Goal: Complete application form

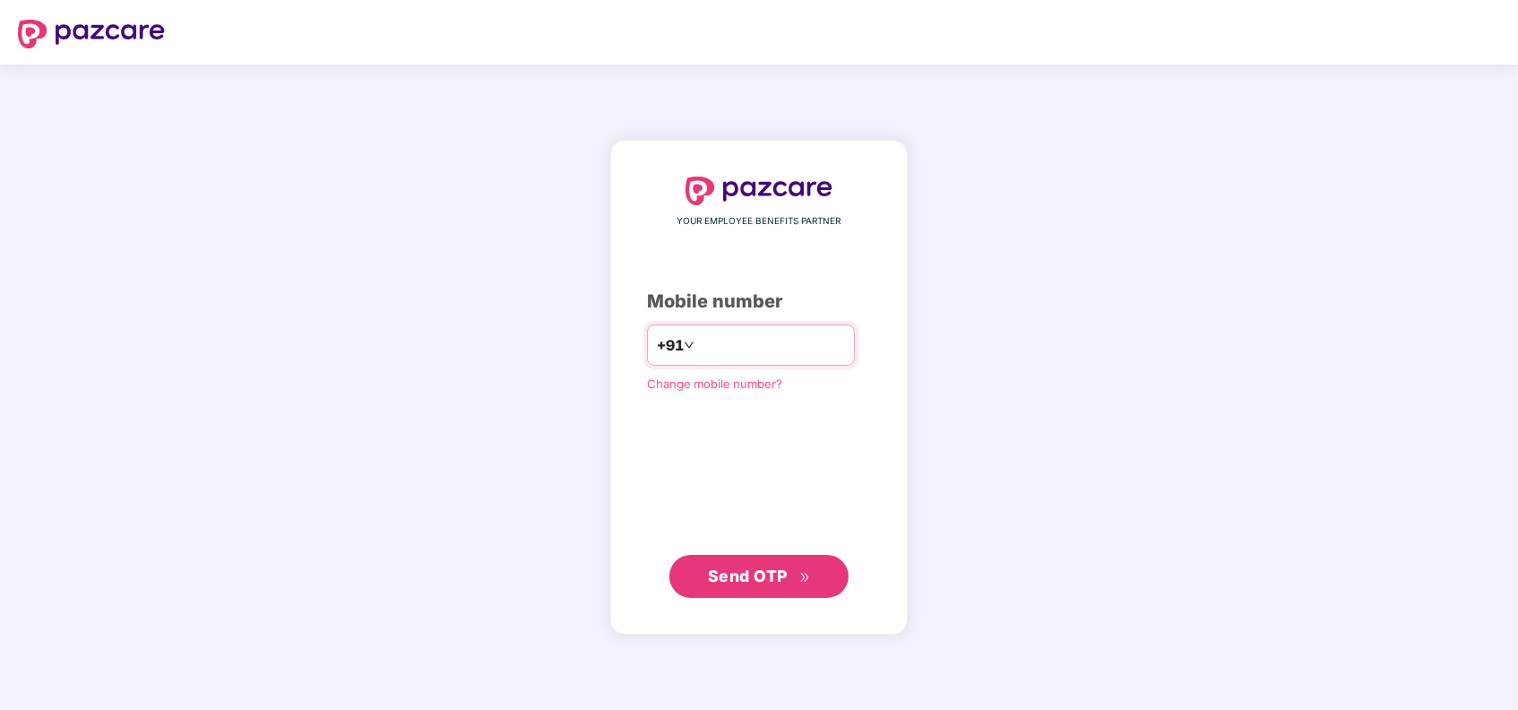
type input "**********"
click at [751, 573] on span "Send OTP" at bounding box center [748, 575] width 80 height 19
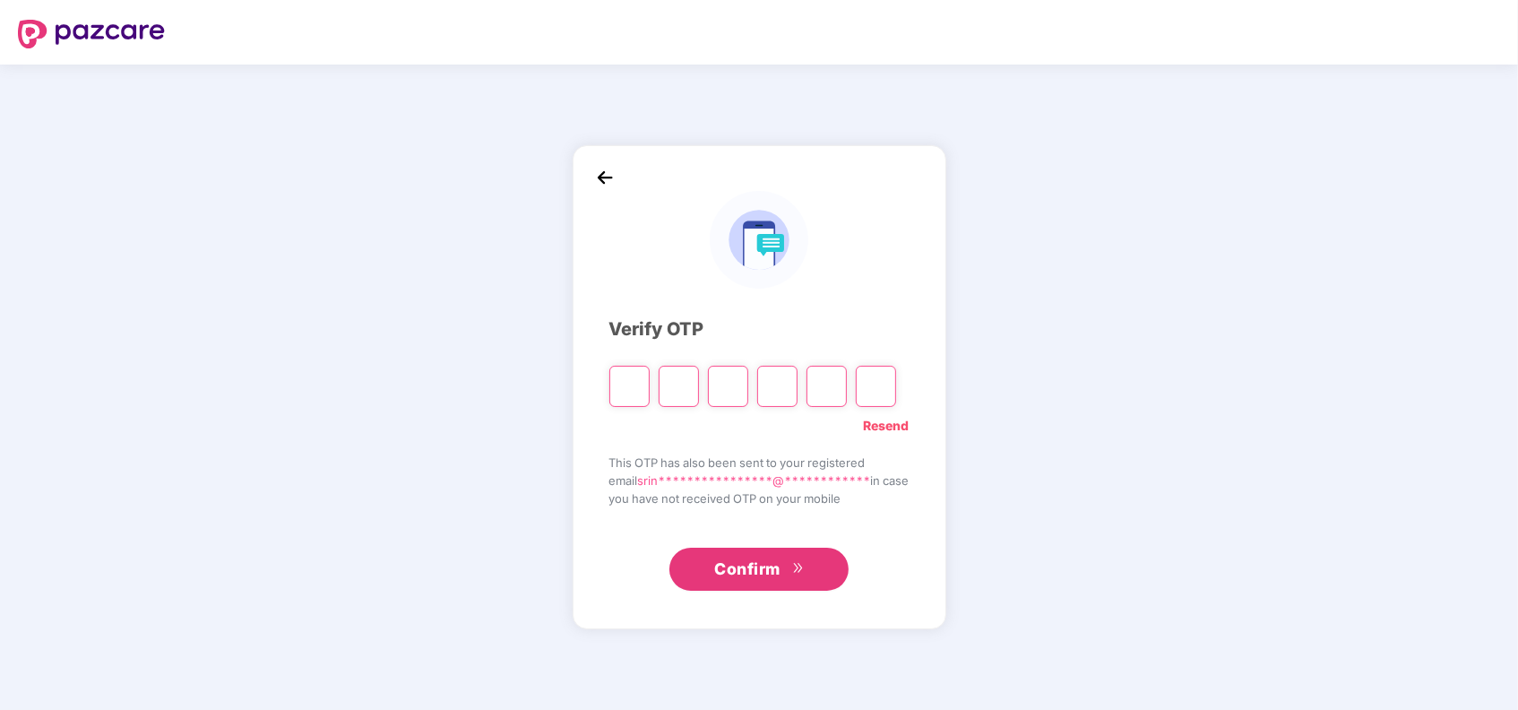
type input "*"
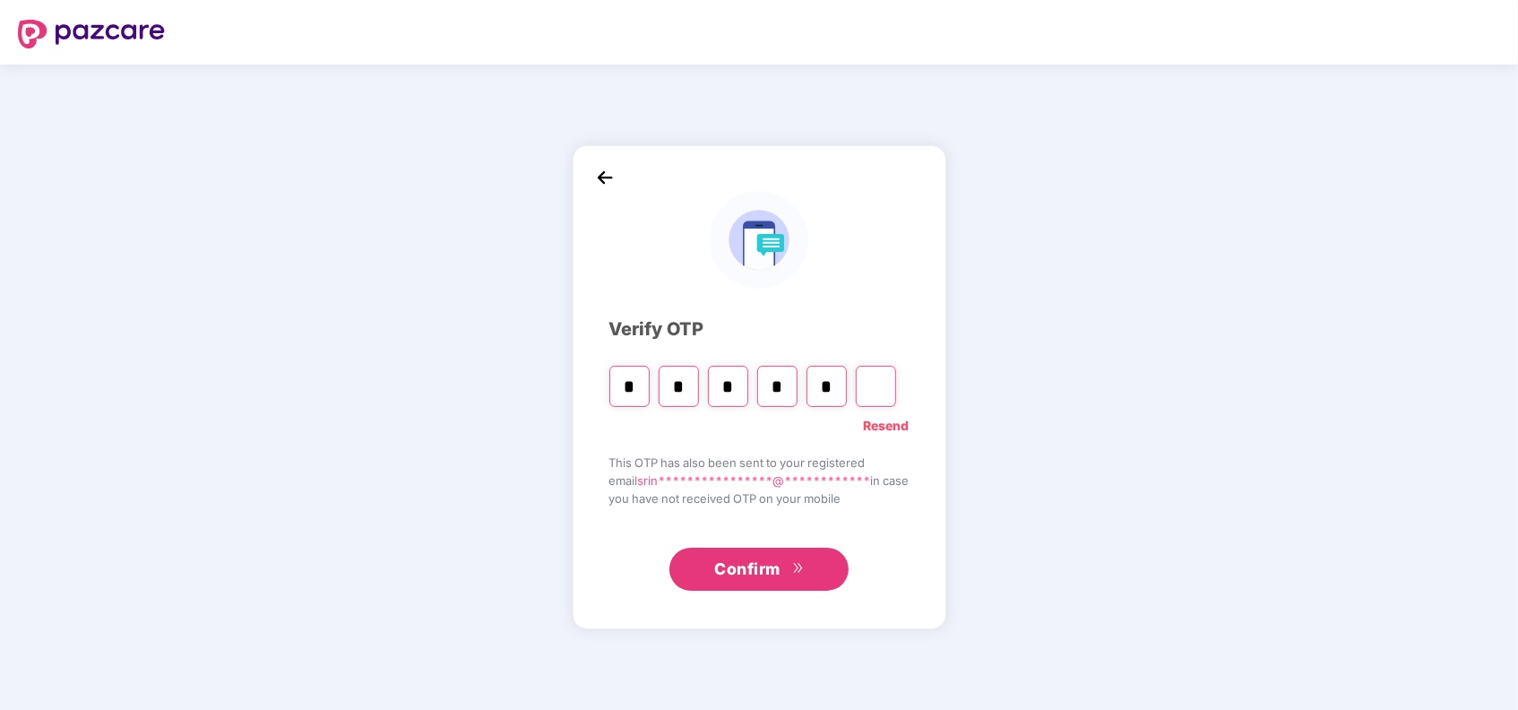
type input "*"
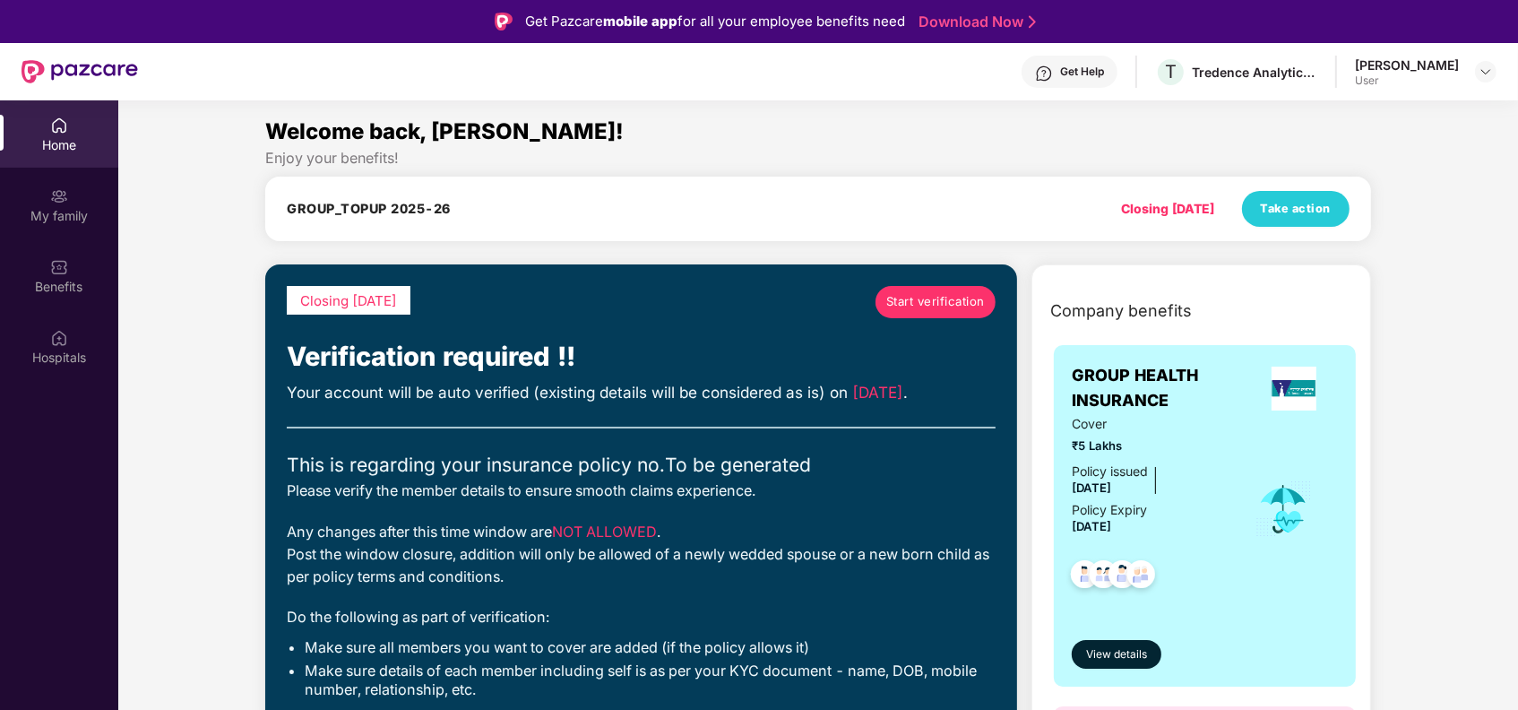
click at [903, 304] on span "Start verification" at bounding box center [935, 301] width 99 height 19
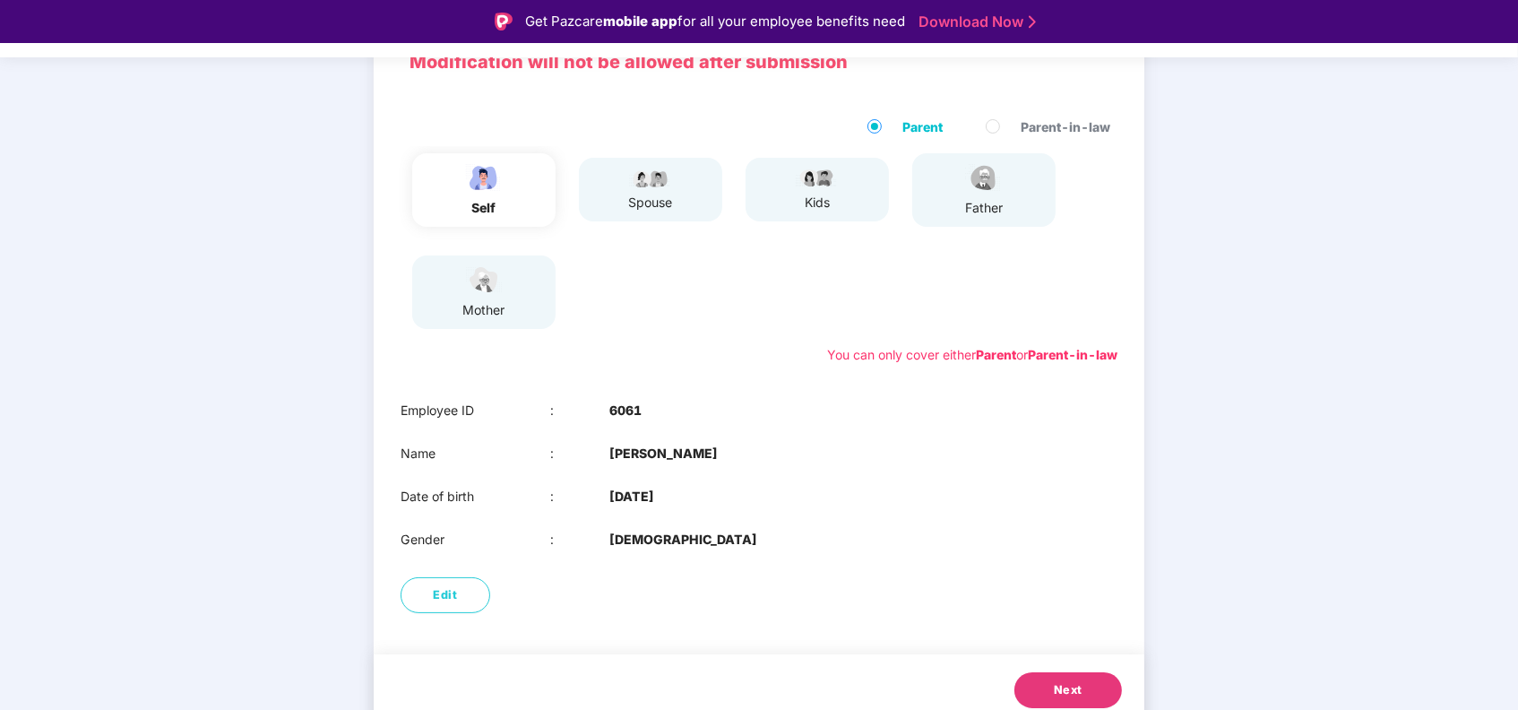
scroll to position [160, 0]
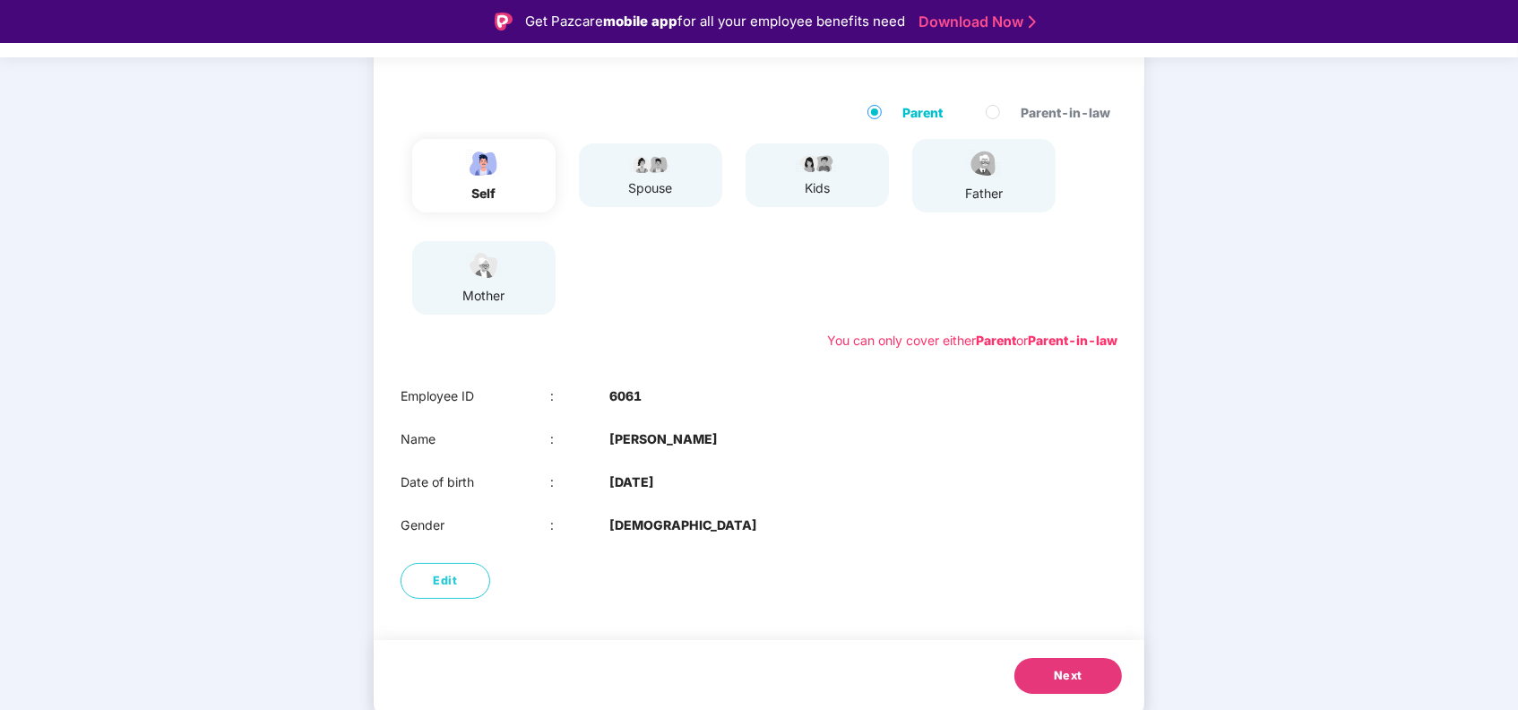
click at [1041, 681] on button "Next" at bounding box center [1068, 676] width 108 height 36
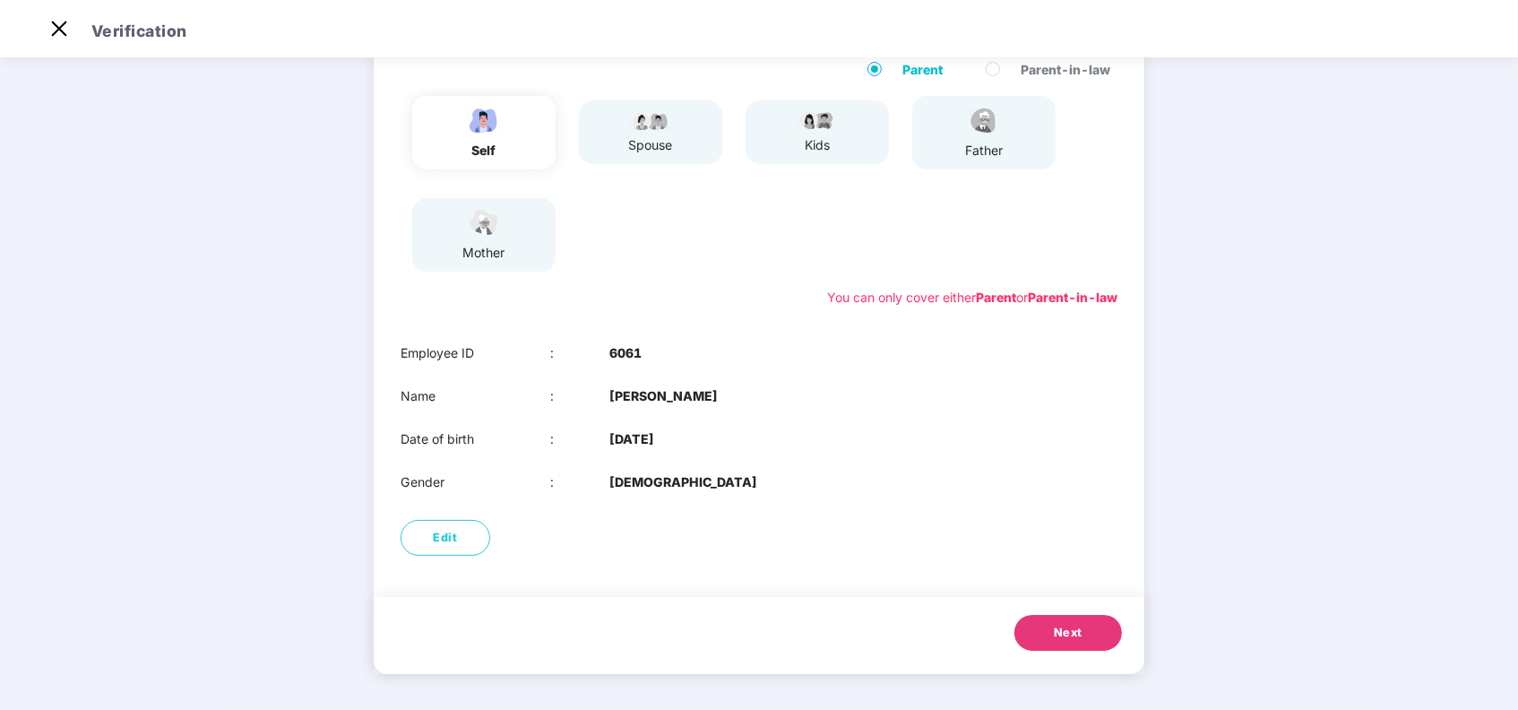
scroll to position [117, 0]
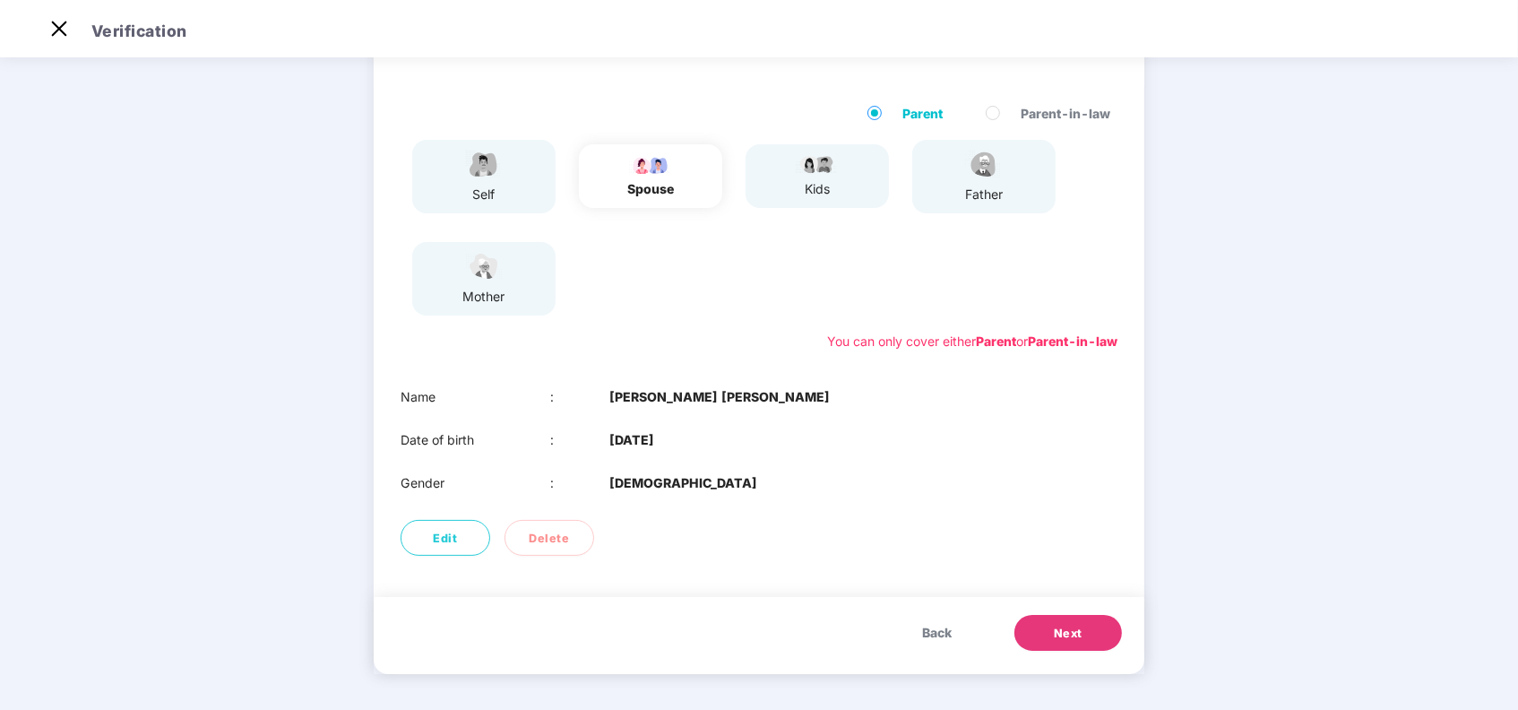
click at [1059, 640] on span "Next" at bounding box center [1068, 634] width 29 height 18
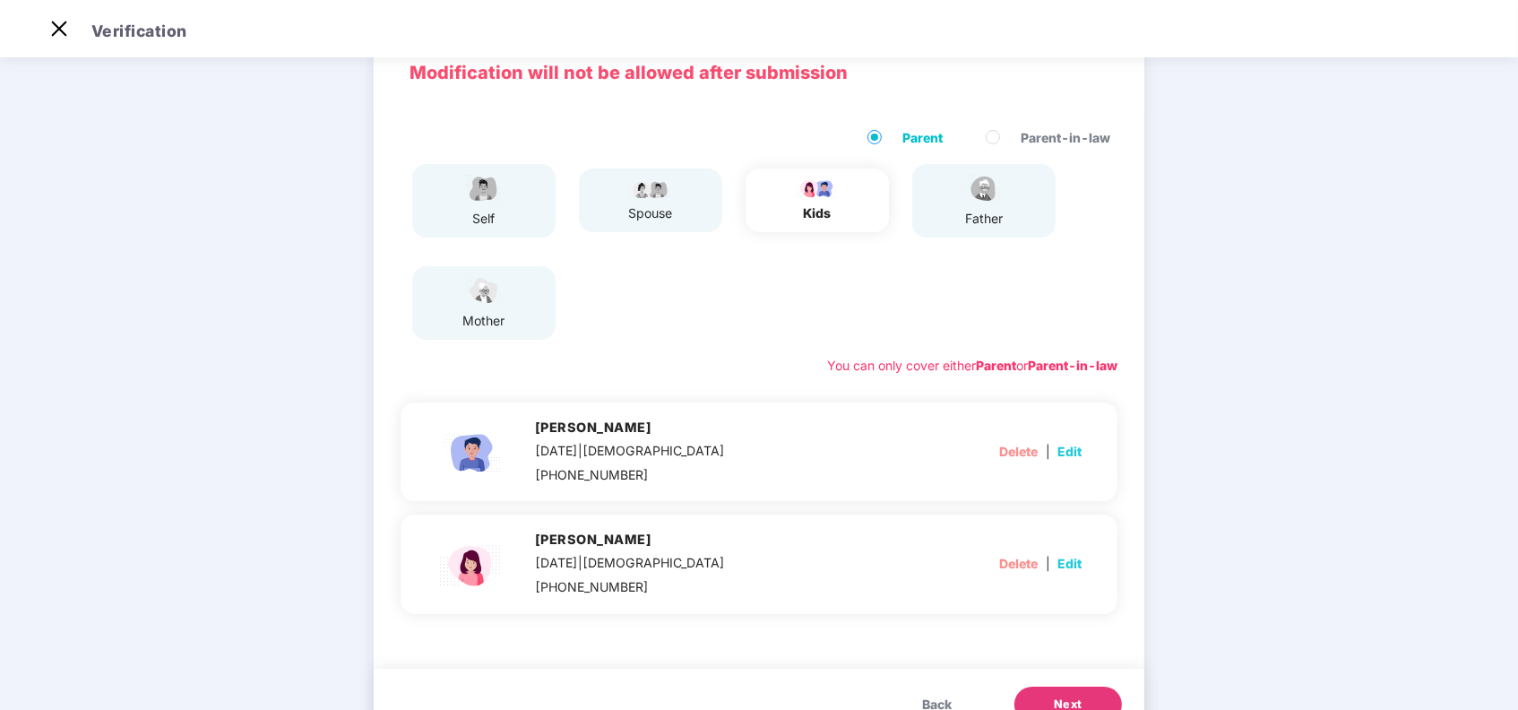
scroll to position [165, 0]
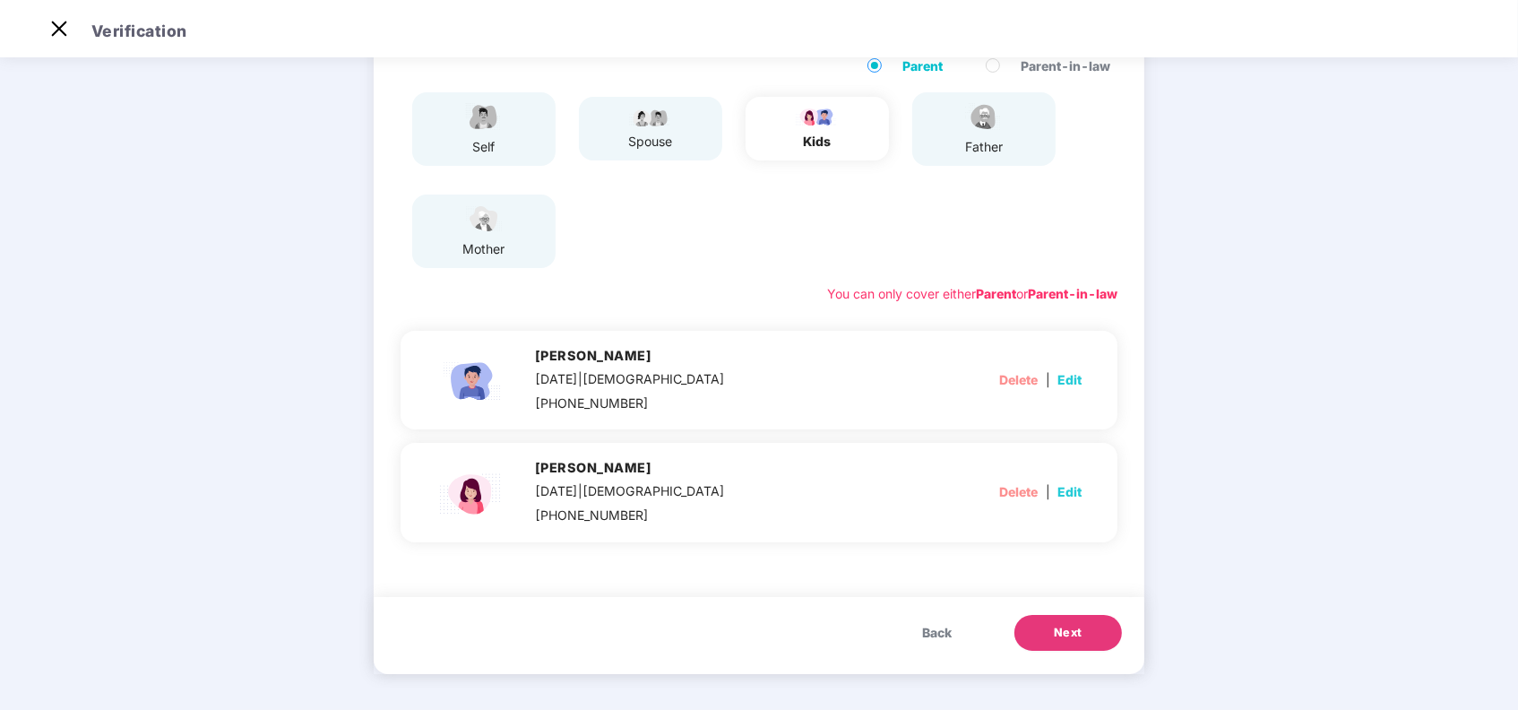
click at [1064, 633] on span "Next" at bounding box center [1068, 633] width 29 height 18
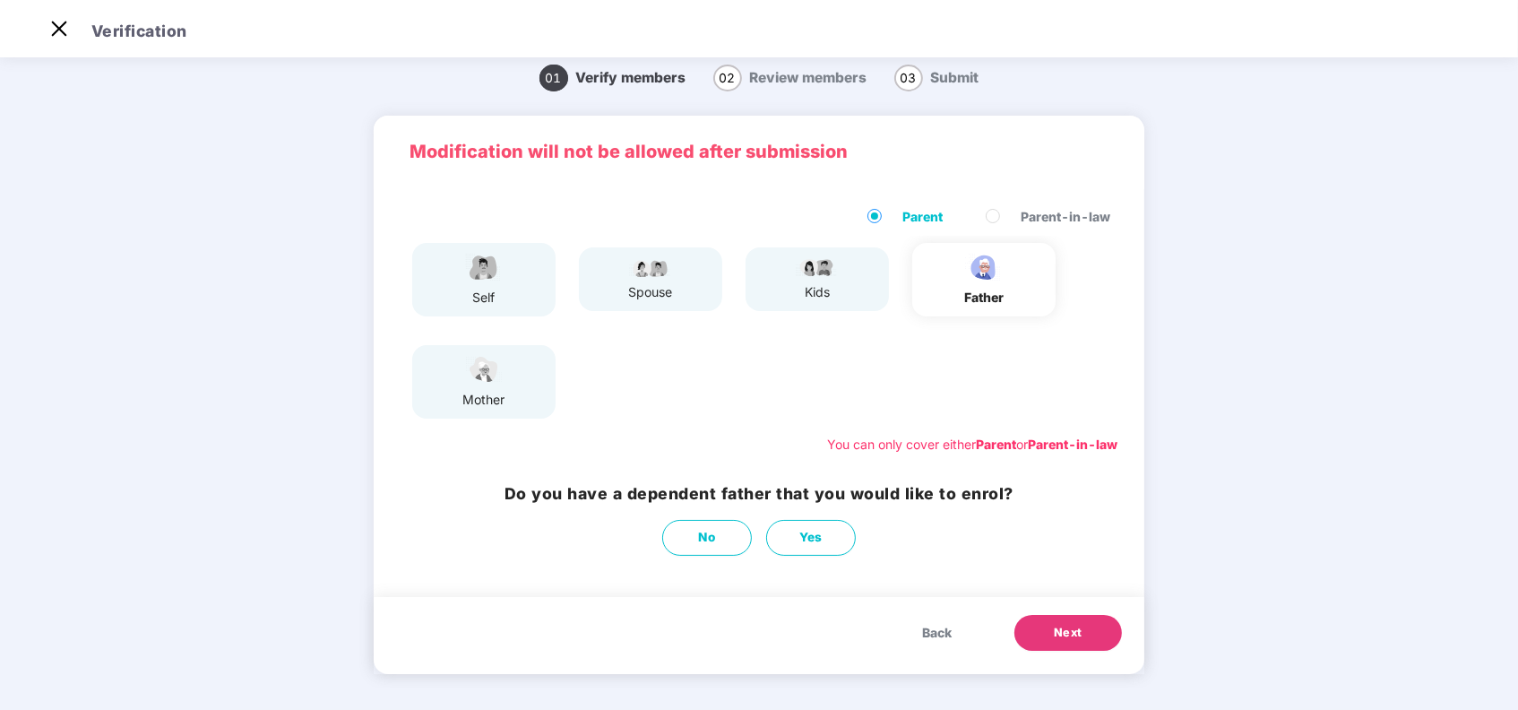
scroll to position [14, 0]
click at [713, 546] on span "No" at bounding box center [707, 537] width 17 height 19
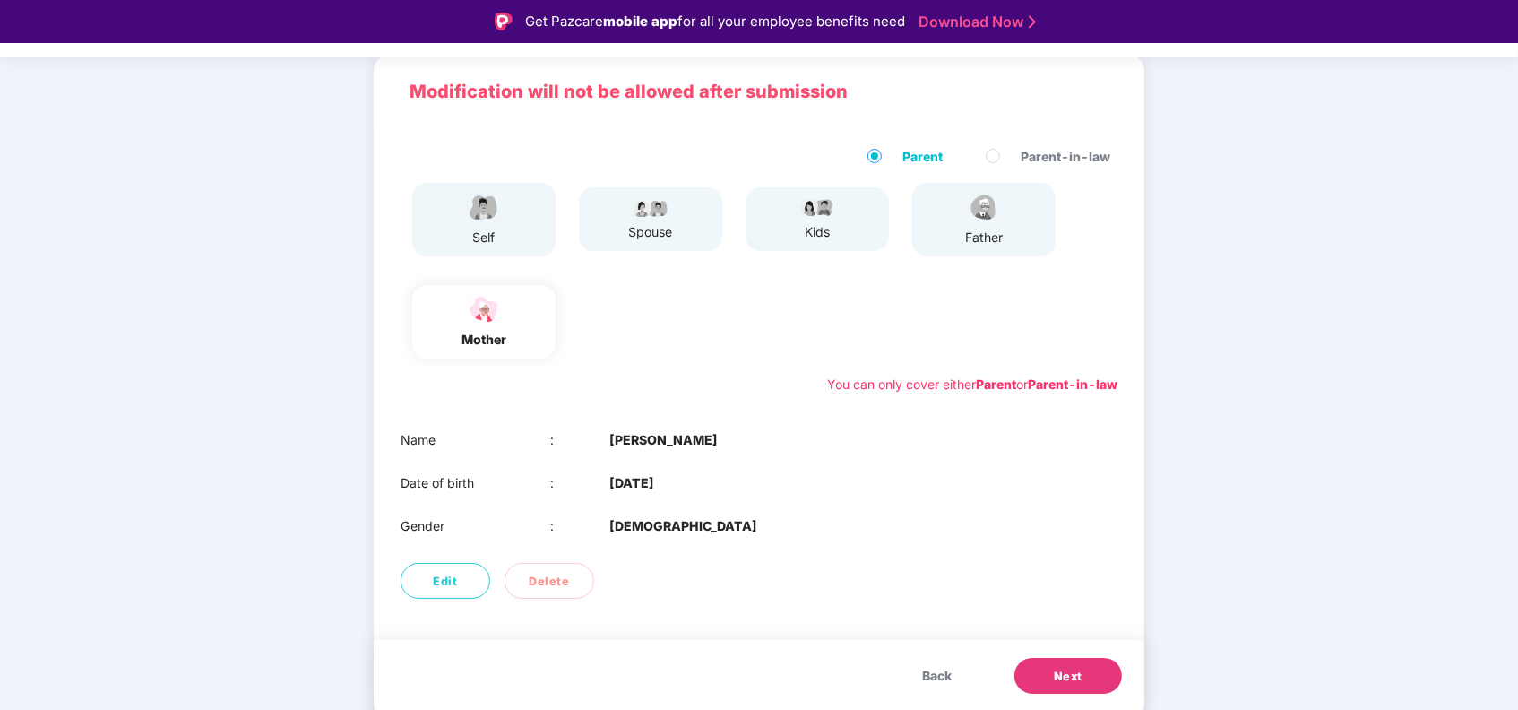
scroll to position [43, 0]
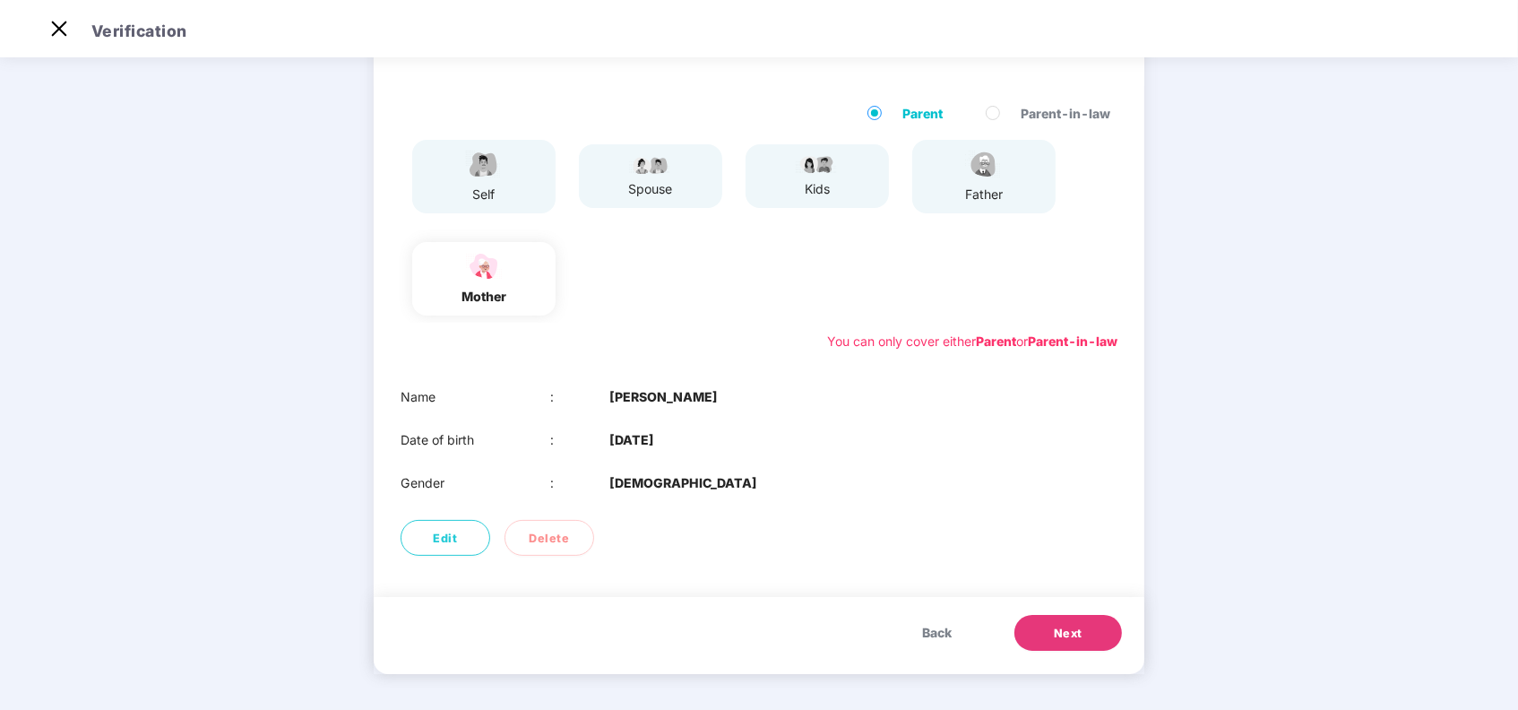
click at [1070, 626] on span "Next" at bounding box center [1068, 634] width 29 height 18
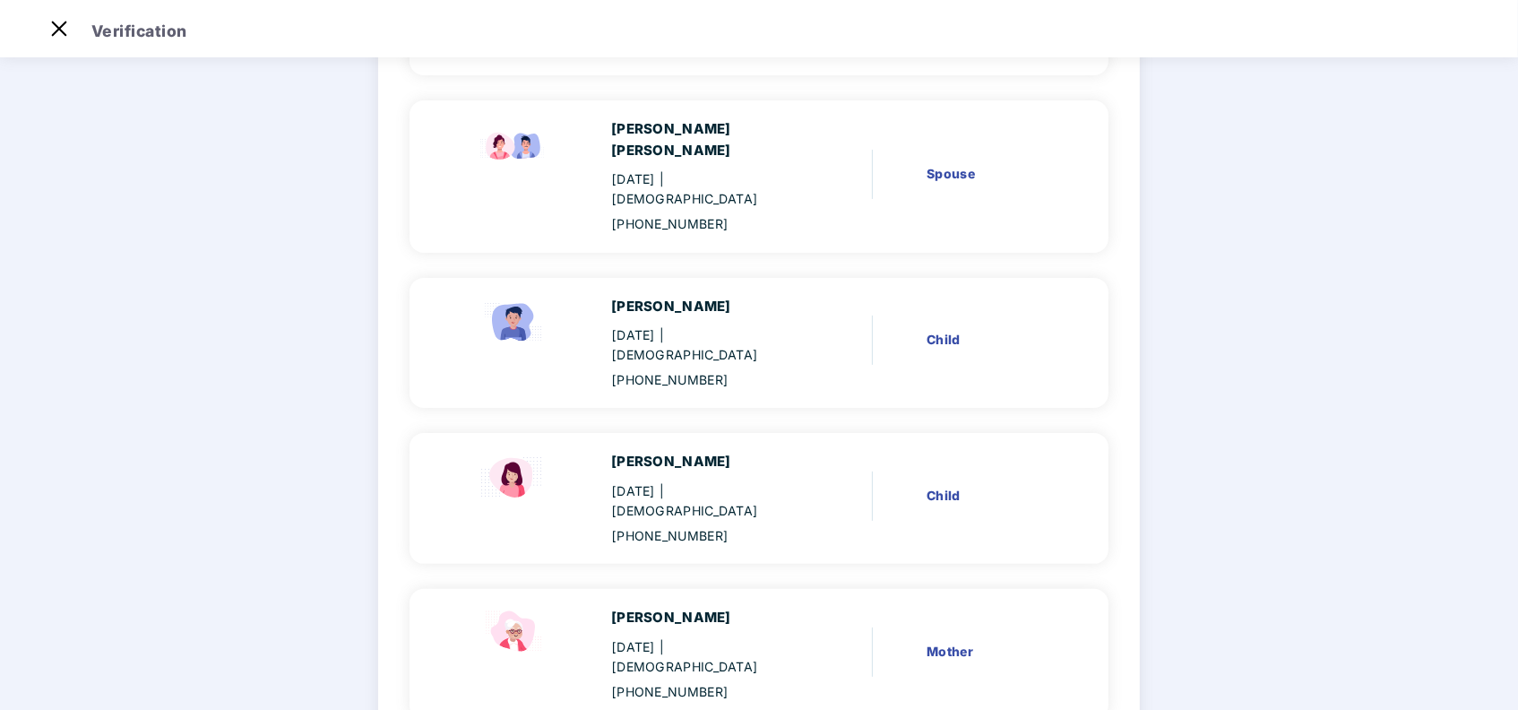
scroll to position [357, 0]
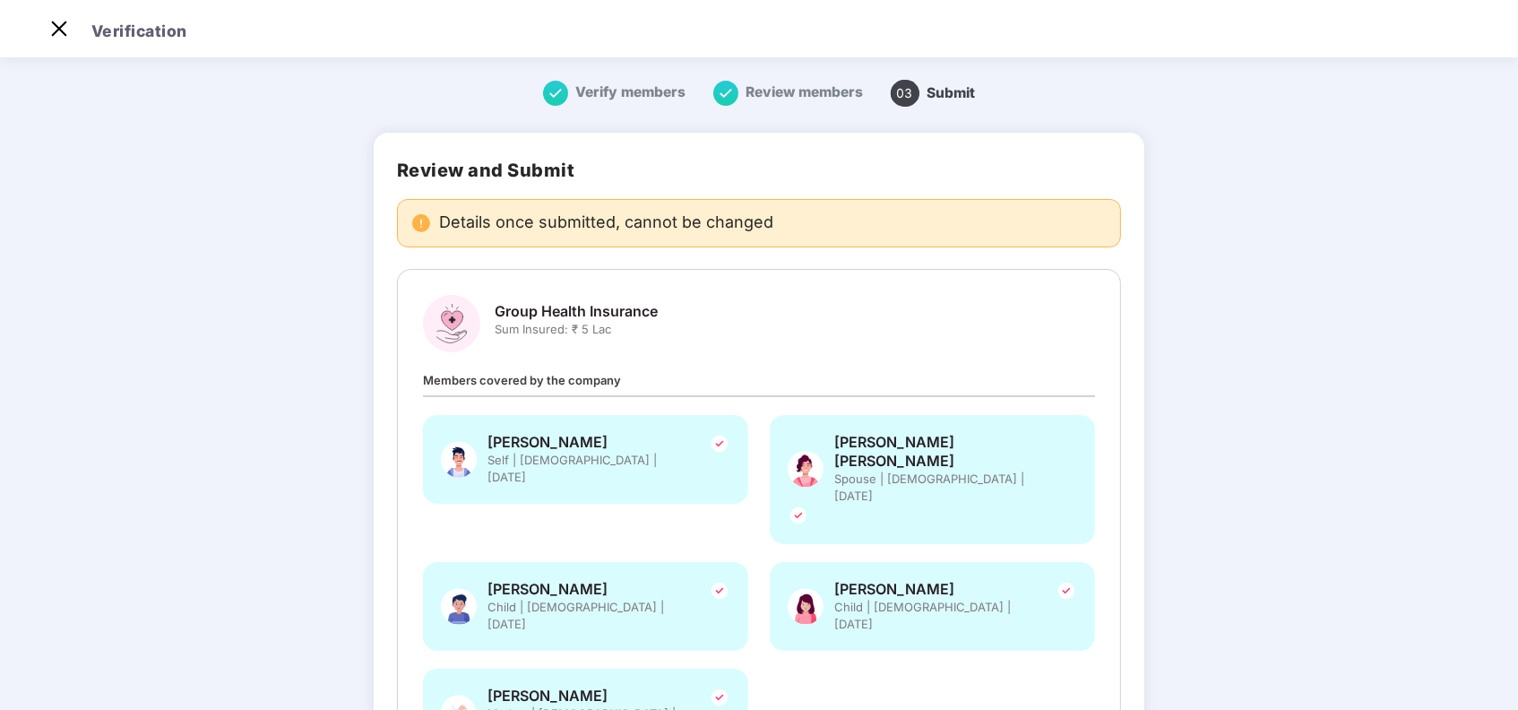
scroll to position [142, 0]
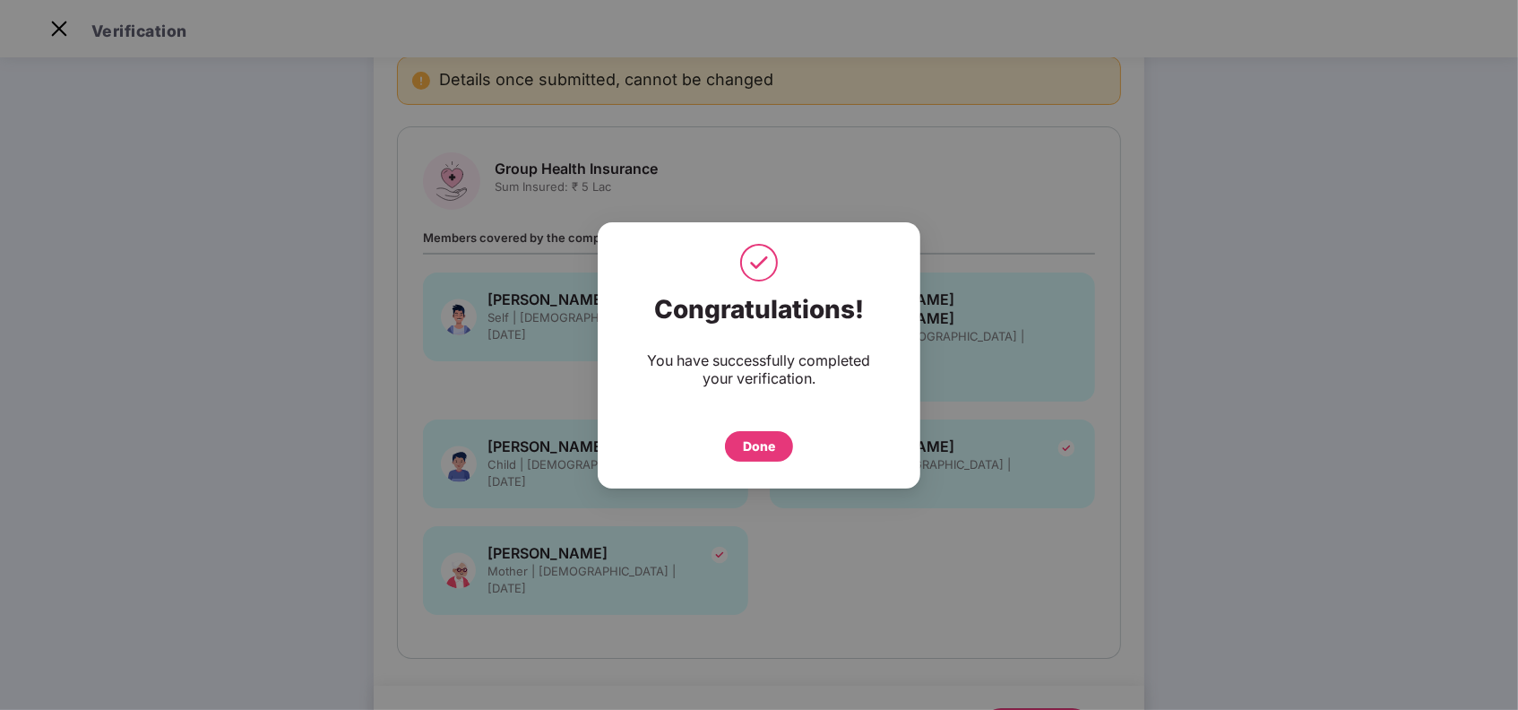
click at [755, 441] on div "Done" at bounding box center [759, 446] width 32 height 20
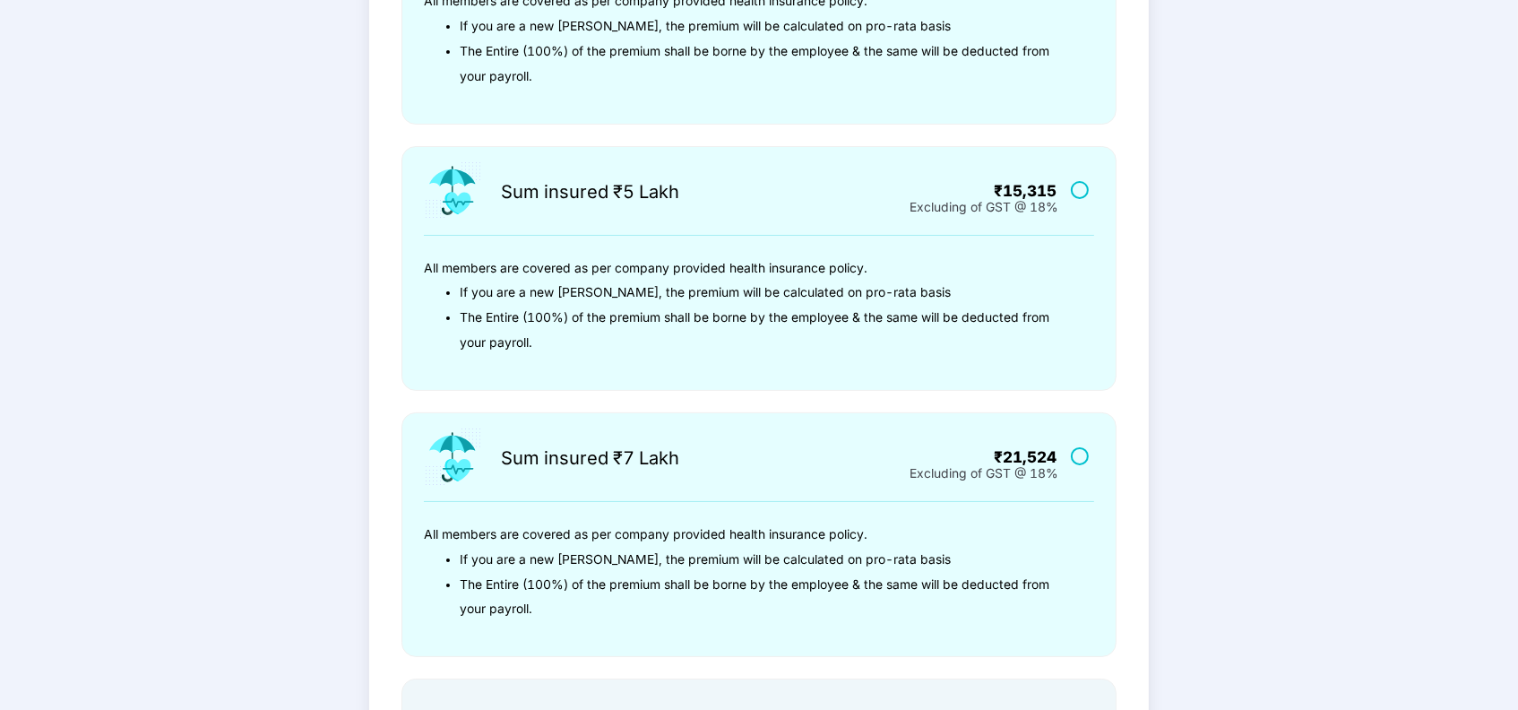
scroll to position [340, 0]
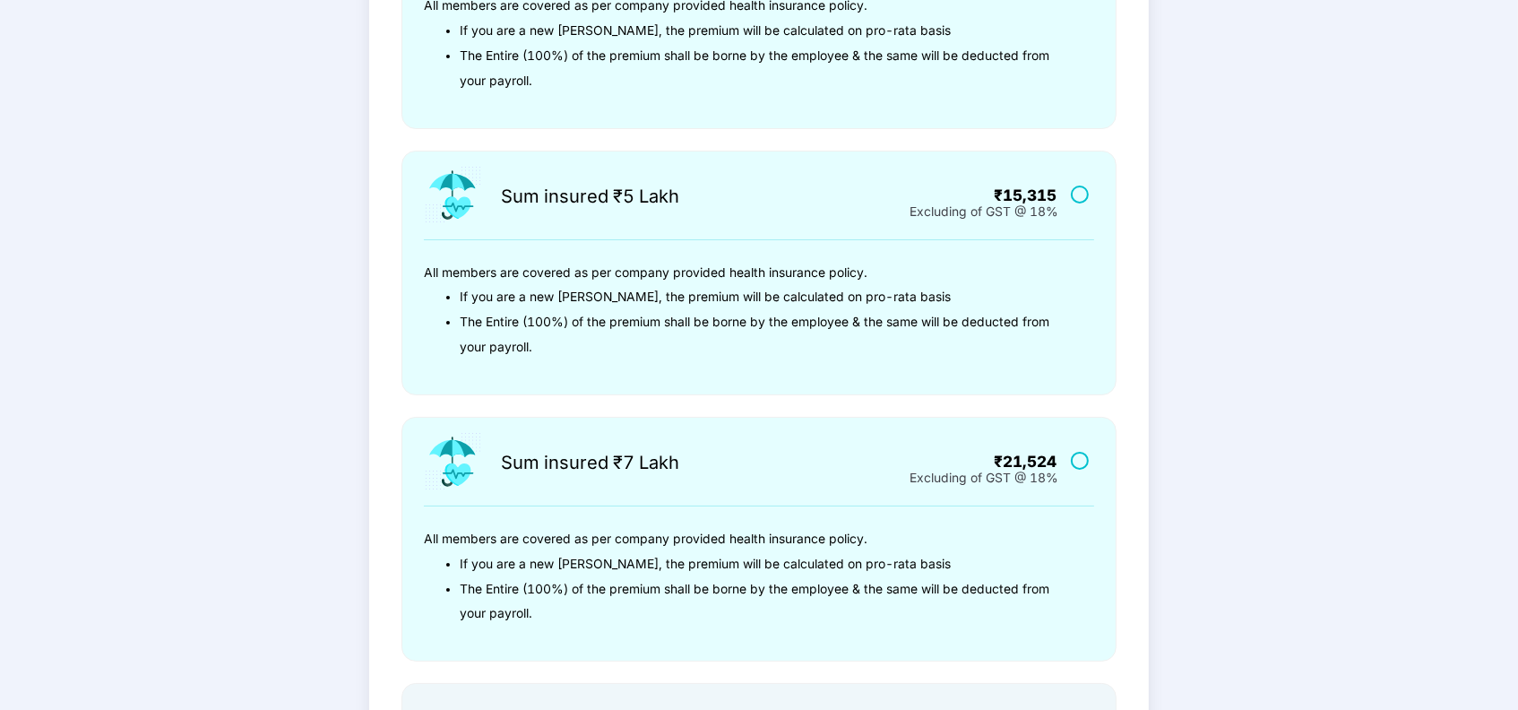
click at [1079, 190] on label at bounding box center [1082, 193] width 22 height 15
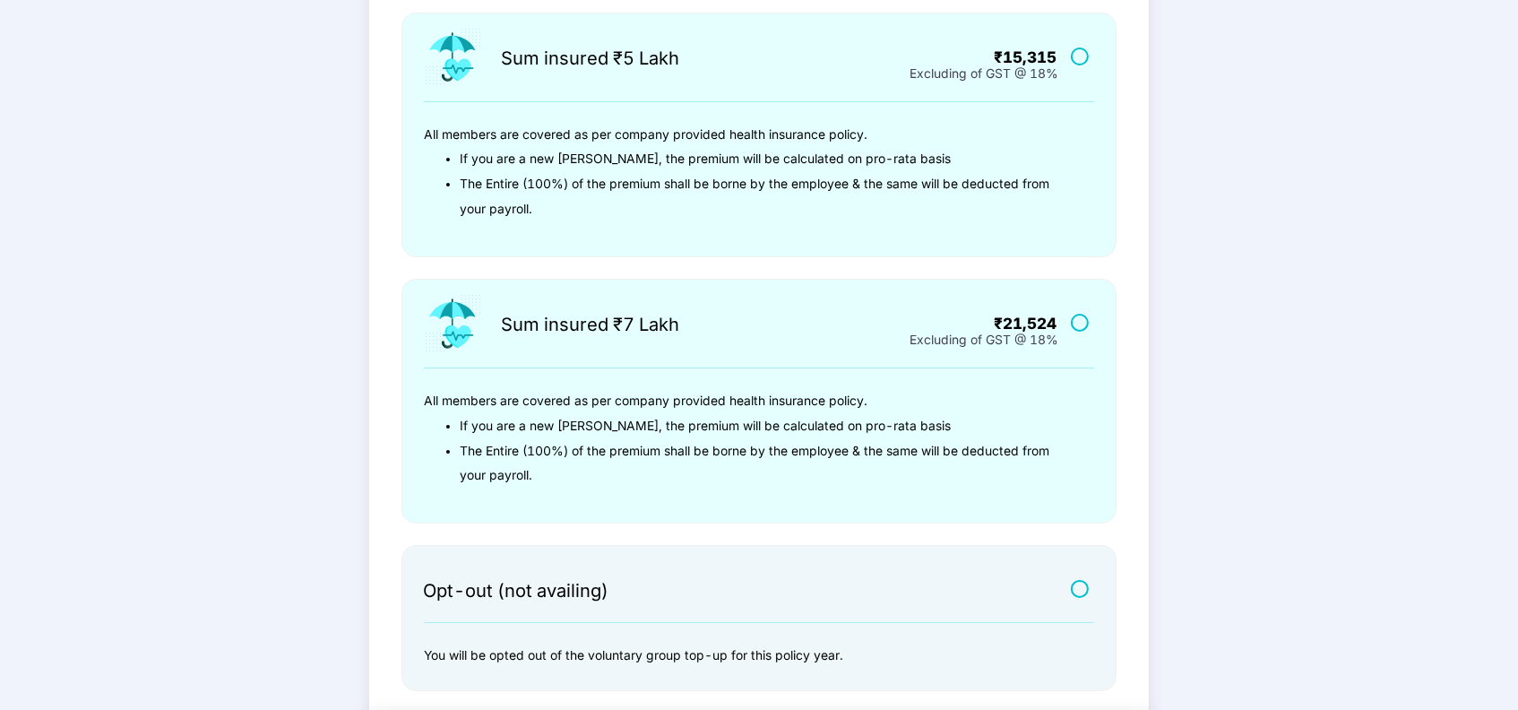
scroll to position [597, 0]
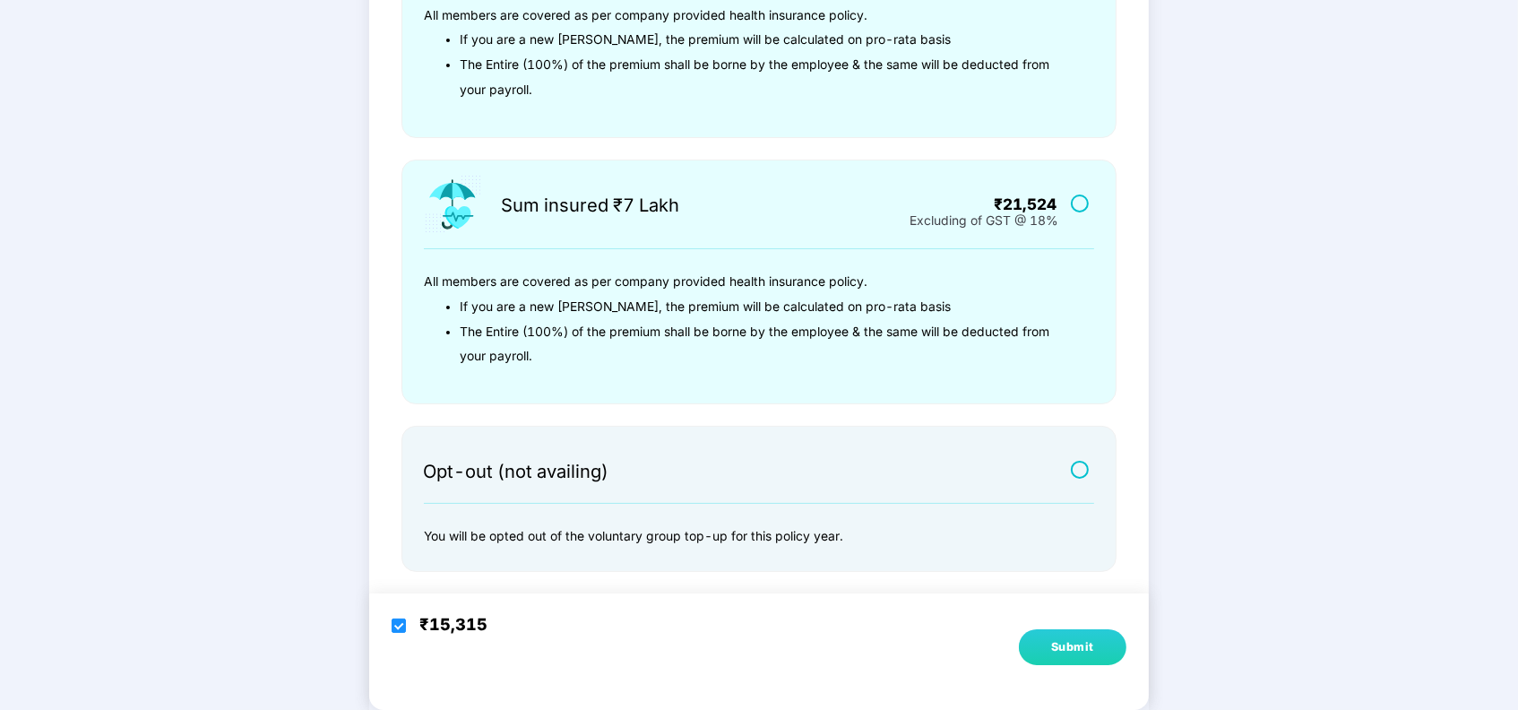
click at [1070, 641] on div "Submit" at bounding box center [1072, 647] width 43 height 18
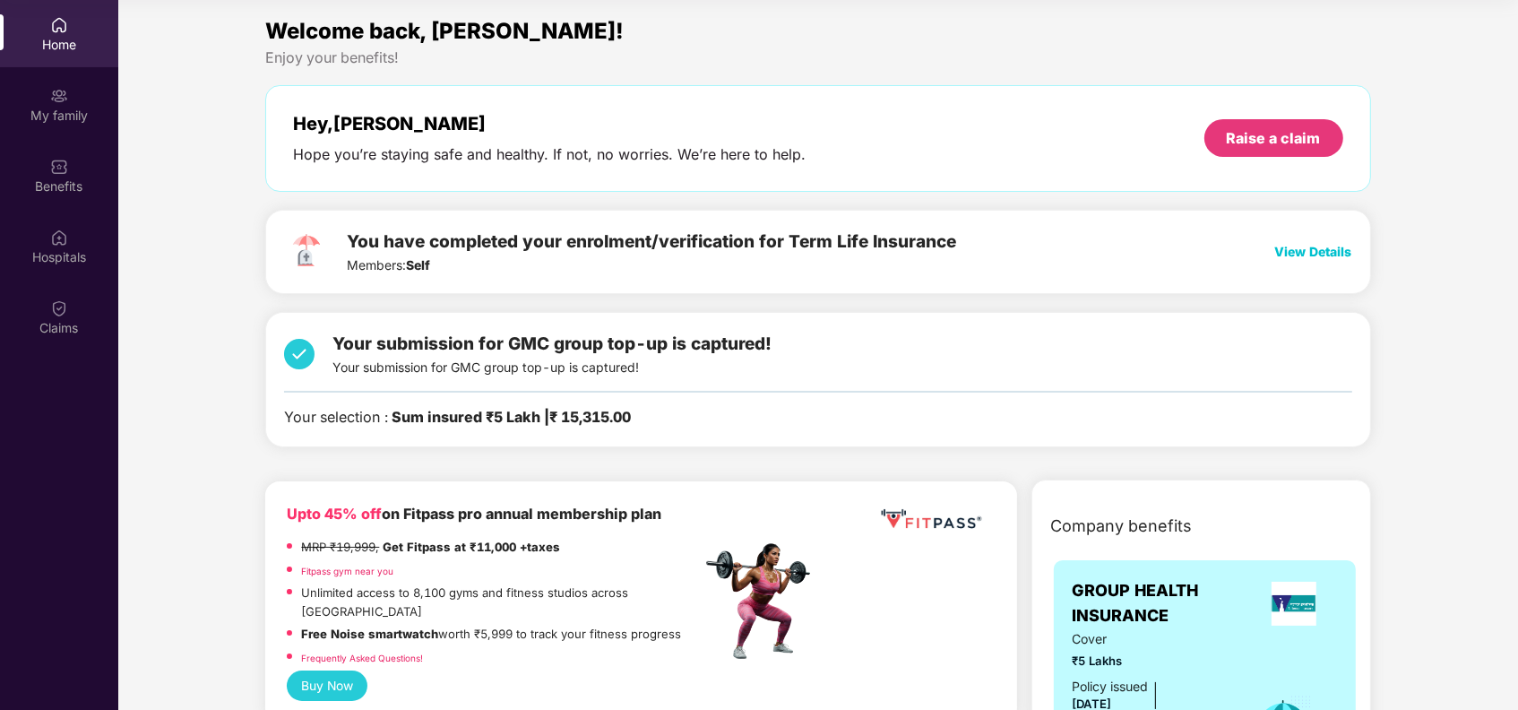
scroll to position [0, 0]
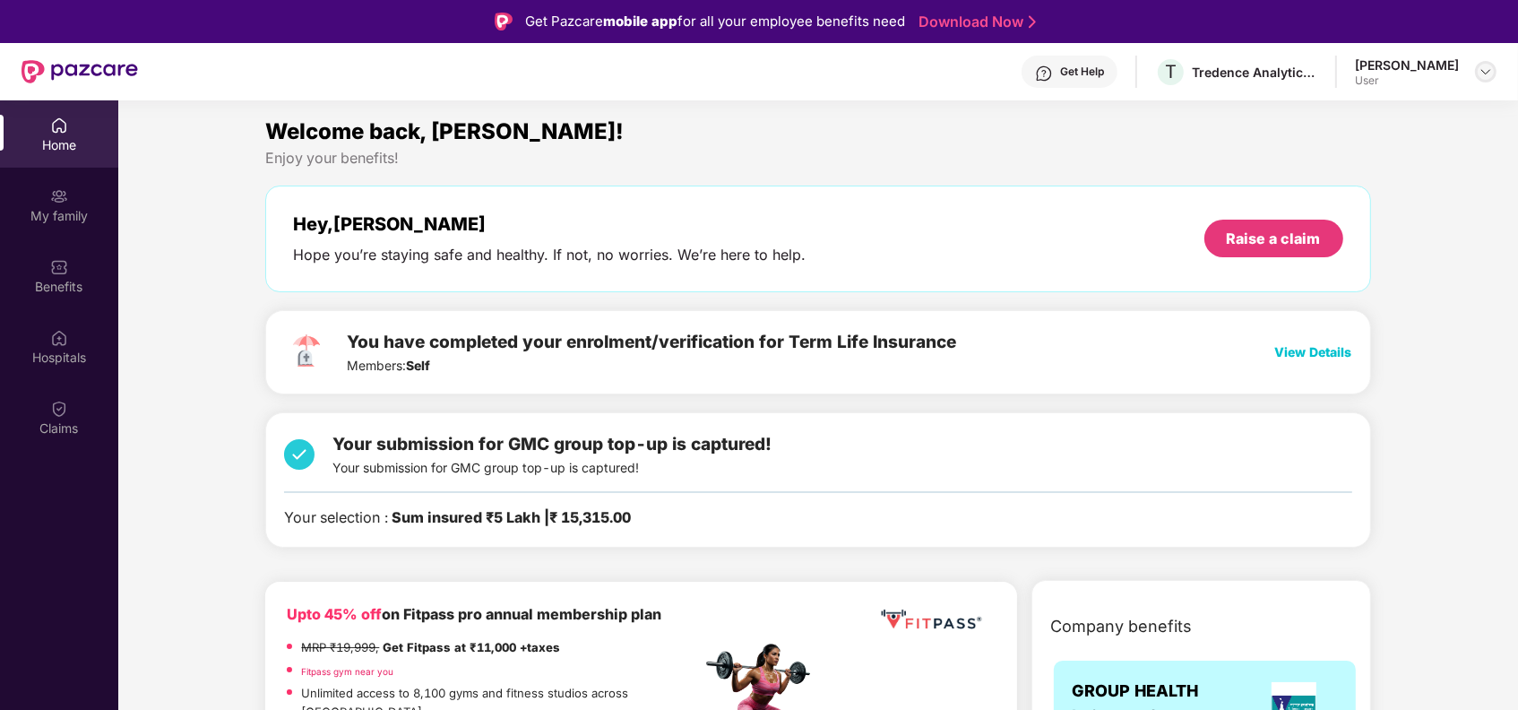
click at [1486, 71] on img at bounding box center [1485, 72] width 14 height 14
click at [1348, 113] on div "Logout" at bounding box center [1401, 114] width 233 height 35
